Goal: Task Accomplishment & Management: Use online tool/utility

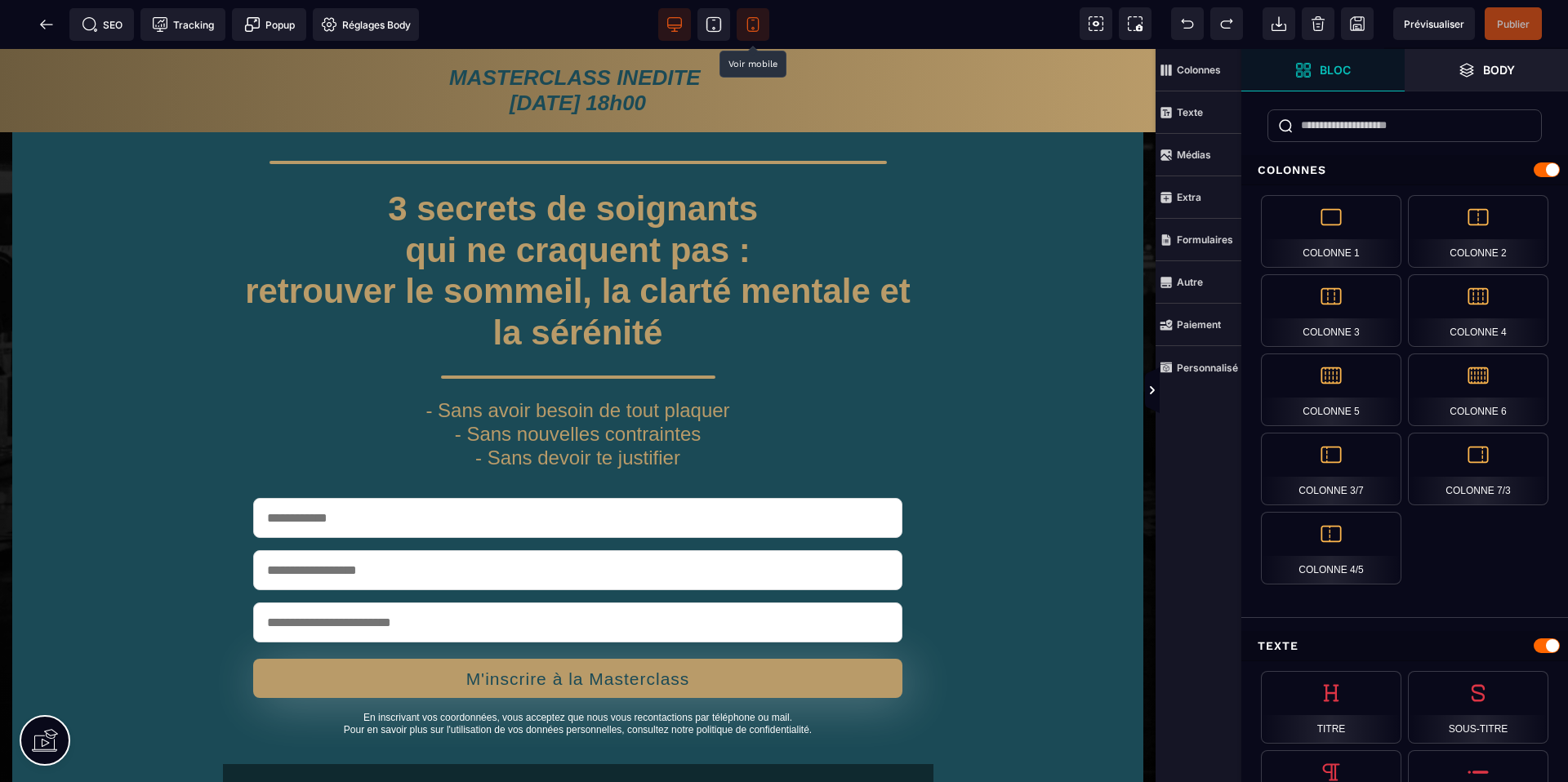
click at [751, 24] on icon at bounding box center [753, 25] width 17 height 17
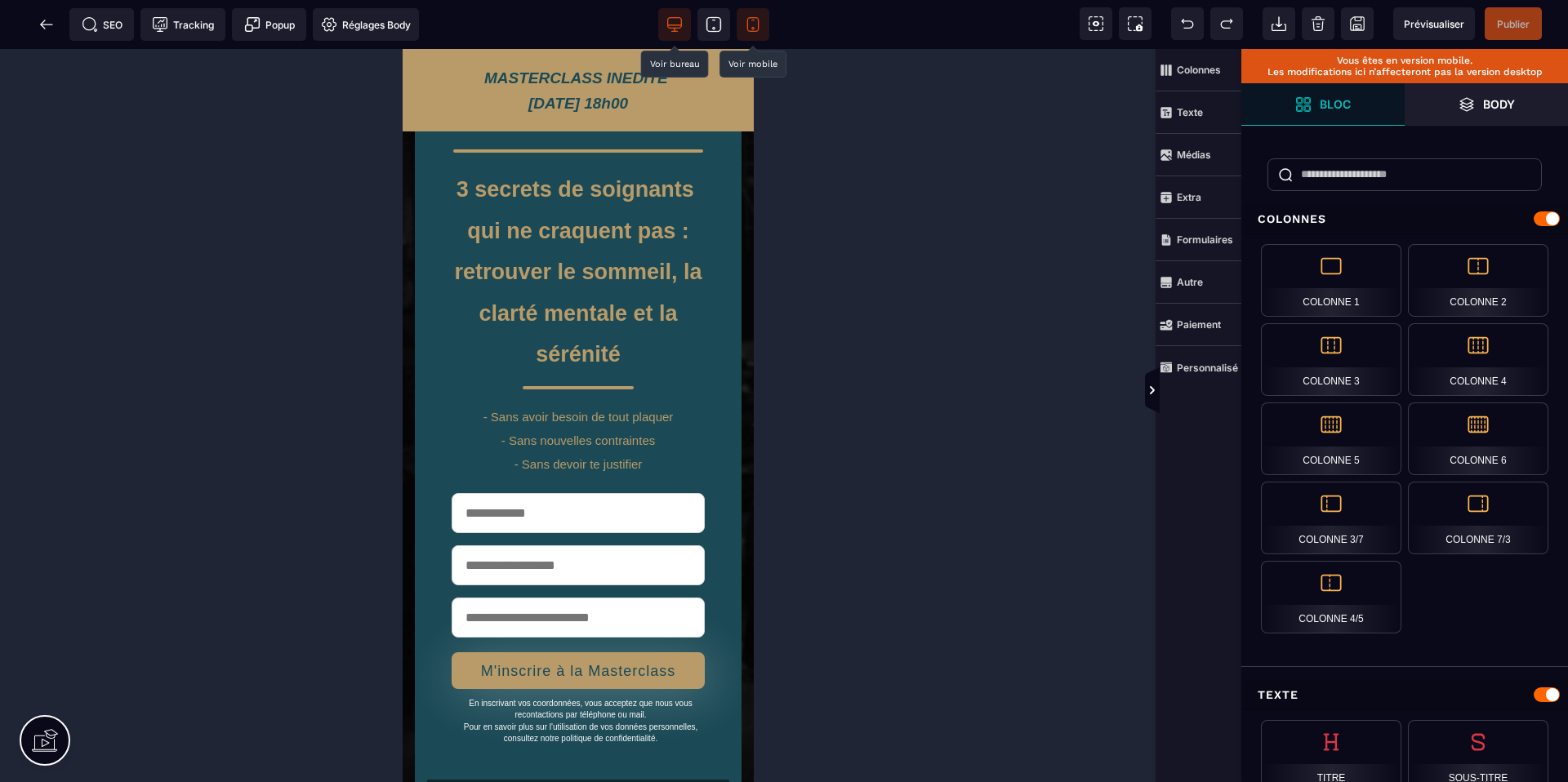
click at [669, 18] on icon at bounding box center [675, 22] width 14 height 10
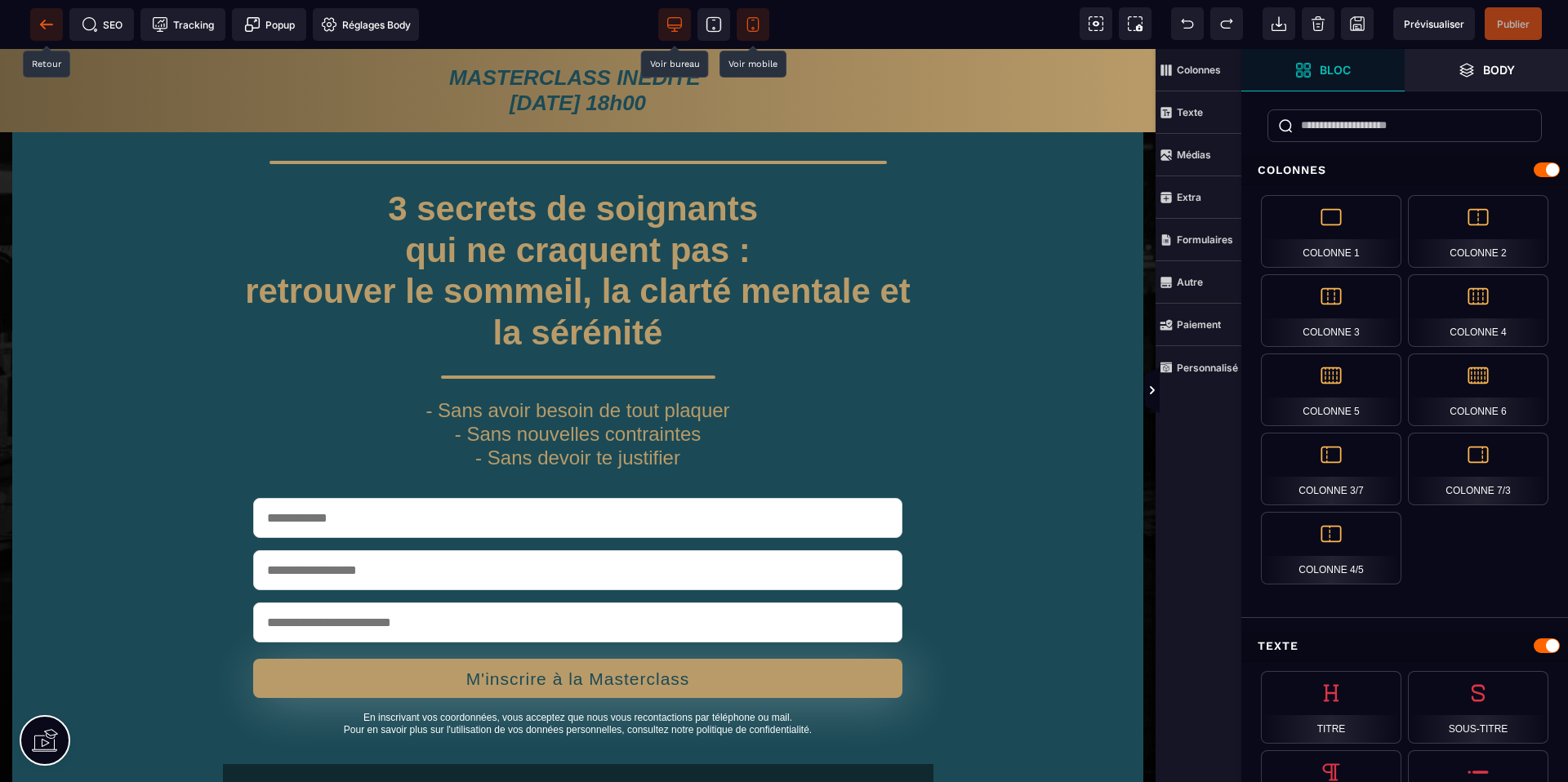
click at [40, 24] on icon at bounding box center [42, 24] width 5 height 9
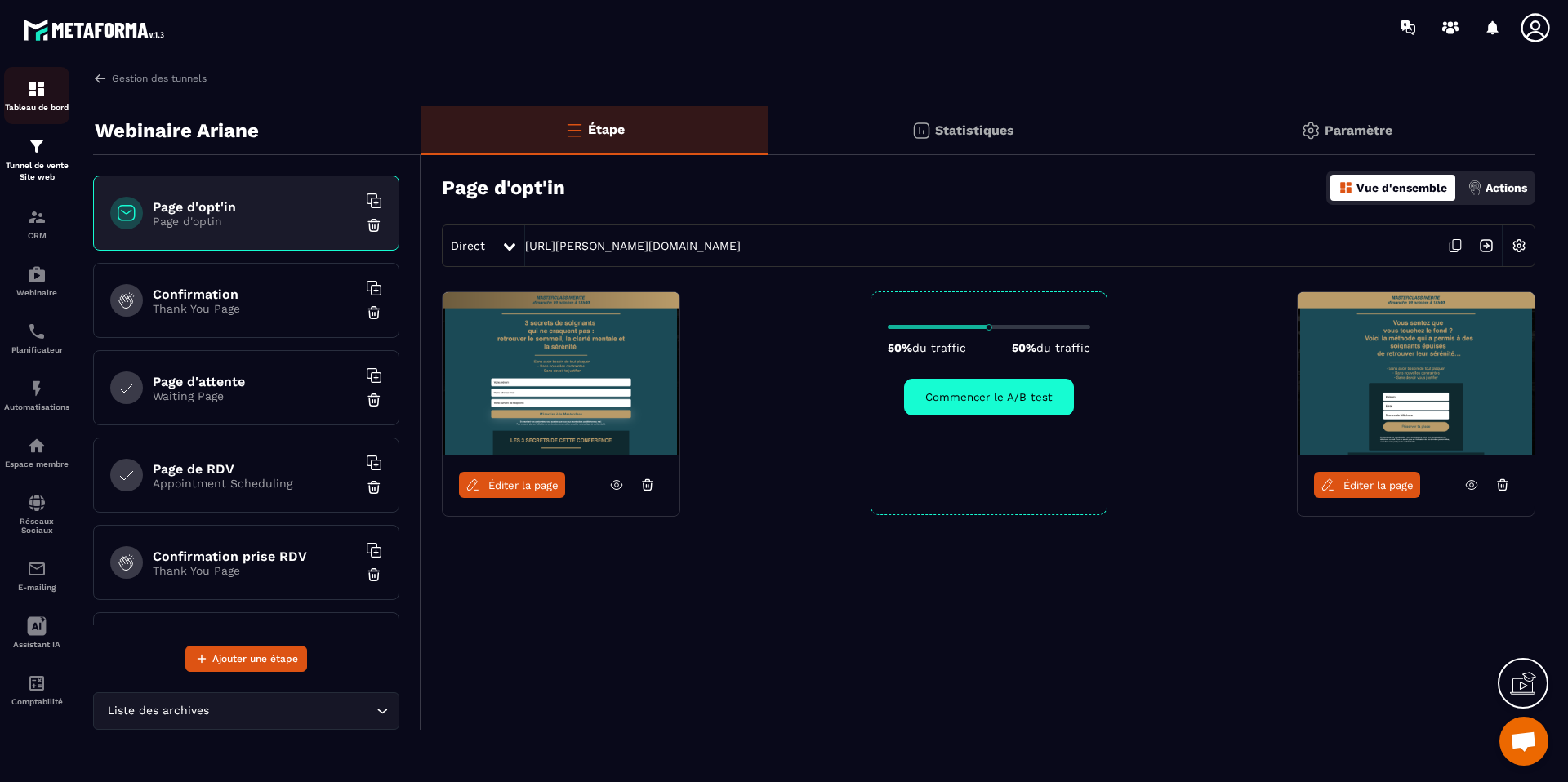
click at [21, 90] on div "Tableau de bord" at bounding box center [36, 95] width 65 height 33
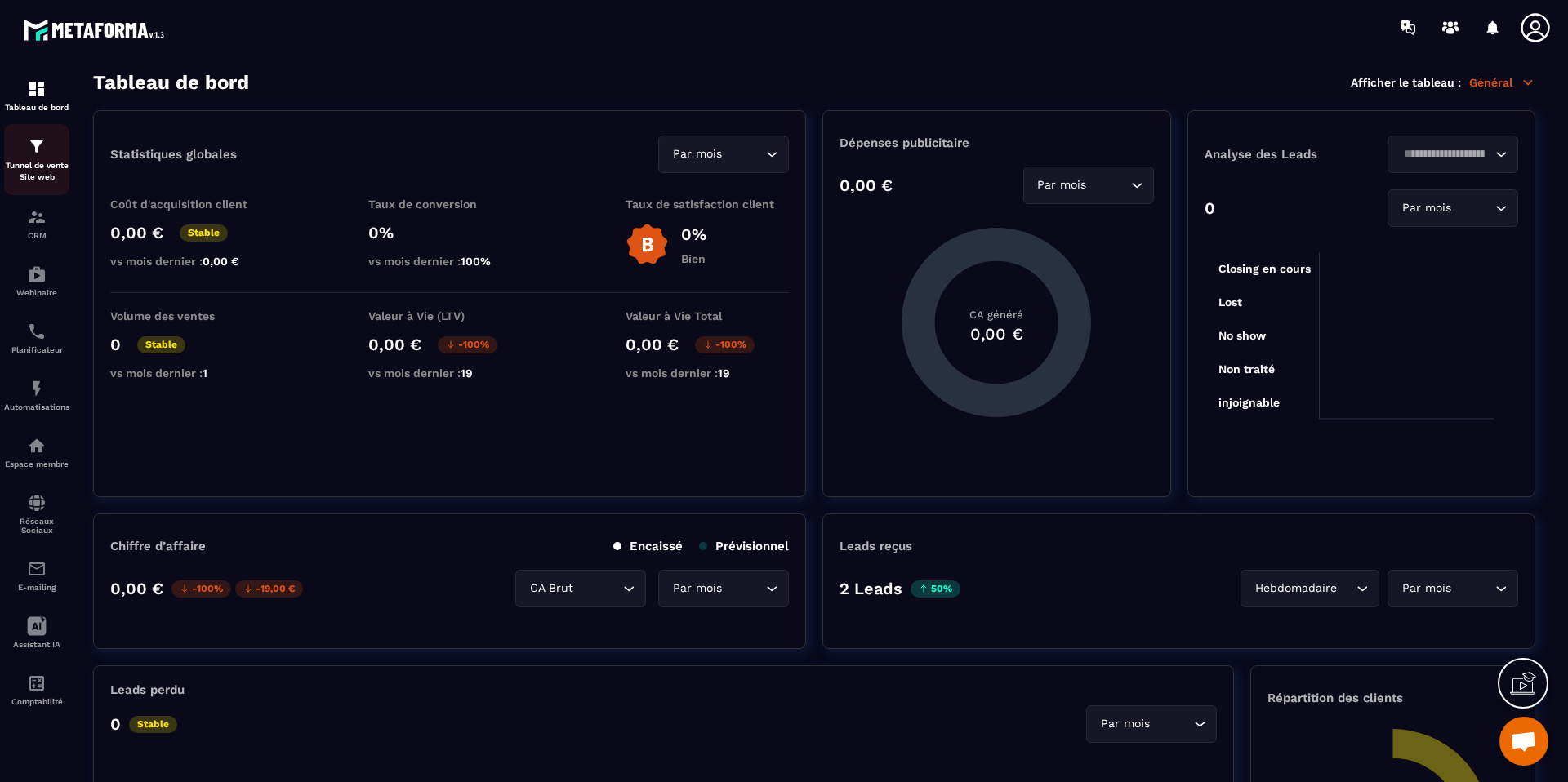
click at [31, 157] on div "Tunnel de vente Site web" at bounding box center [36, 159] width 65 height 47
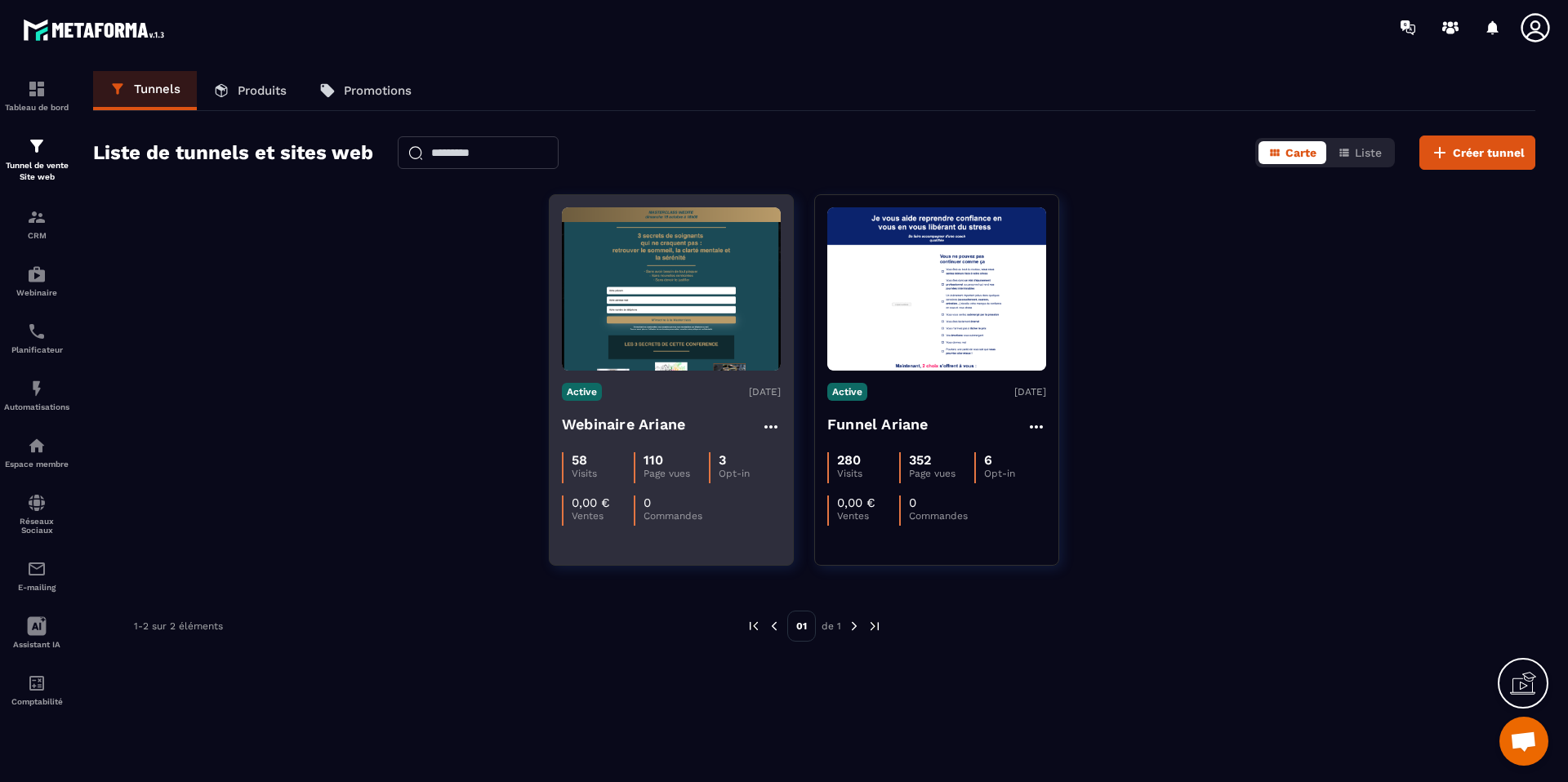
click at [671, 420] on h4 "Webinaire Ariane" at bounding box center [624, 424] width 123 height 23
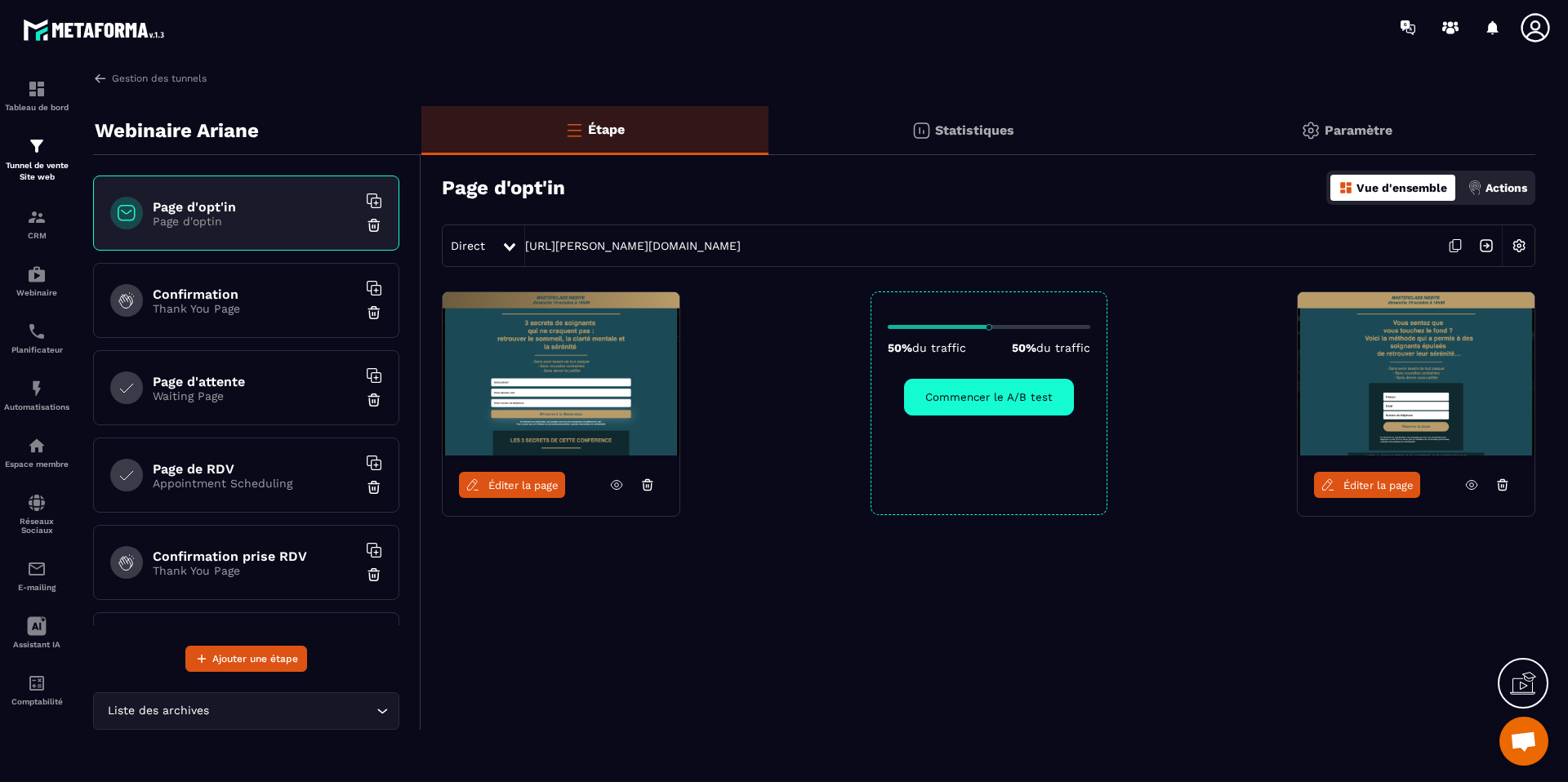
click at [491, 481] on span "Éditer la page" at bounding box center [523, 485] width 70 height 12
